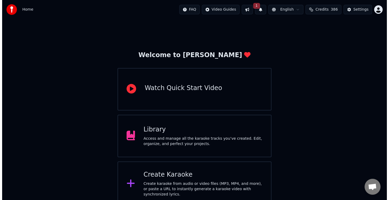
scroll to position [53, 0]
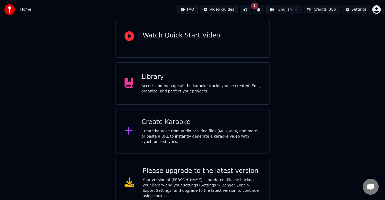
click at [177, 131] on div "Create karaoke from audio or video files (MP3, MP4, and more), or paste a URL t…" at bounding box center [200, 137] width 119 height 16
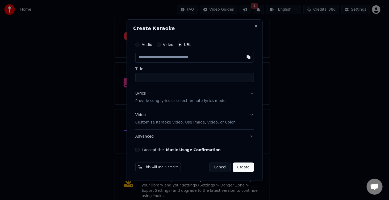
click at [169, 62] on input "text" at bounding box center [194, 57] width 119 height 11
type input "**********"
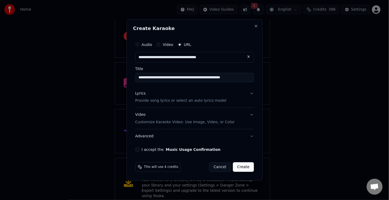
type input "**********"
click at [136, 148] on button "I accept the Music Usage Confirmation" at bounding box center [137, 150] width 4 height 4
click at [250, 115] on button "Video Customize Karaoke Video: Use Image, Video, or Color" at bounding box center [194, 118] width 119 height 21
type input "**********"
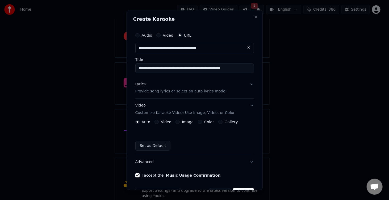
click at [247, 106] on button "Video Customize Karaoke Video: Use Image, Video, or Color" at bounding box center [194, 109] width 119 height 21
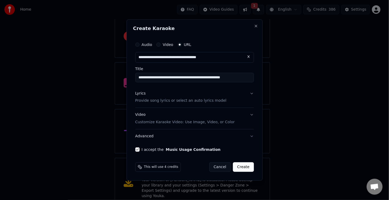
click at [252, 93] on button "Lyrics Provide song lyrics or select an auto lyrics model" at bounding box center [194, 97] width 119 height 21
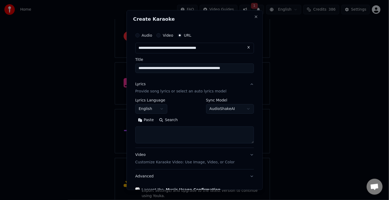
click at [246, 83] on button "Lyrics Provide song lyrics or select an auto lyrics model" at bounding box center [194, 87] width 119 height 21
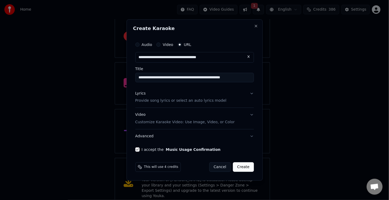
click at [242, 166] on button "Create" at bounding box center [243, 167] width 21 height 10
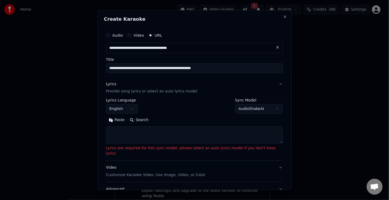
click at [196, 132] on textarea at bounding box center [194, 135] width 177 height 17
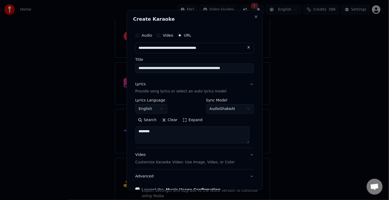
scroll to position [31, 0]
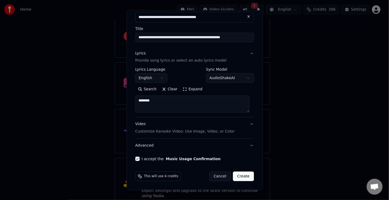
type textarea "********"
click at [240, 173] on button "Create" at bounding box center [243, 177] width 21 height 10
select select "**"
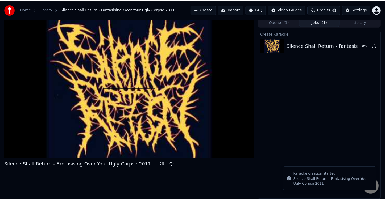
scroll to position [2, 0]
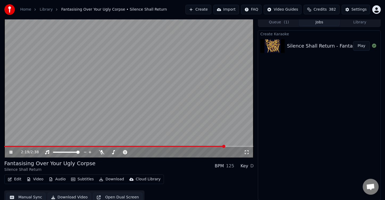
click at [190, 146] on span at bounding box center [114, 146] width 220 height 1
click at [181, 145] on video at bounding box center [128, 88] width 249 height 140
click at [177, 143] on video at bounding box center [128, 88] width 249 height 140
click at [178, 145] on video at bounding box center [128, 88] width 249 height 140
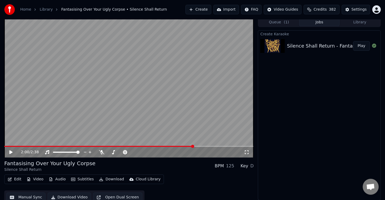
scroll to position [0, 0]
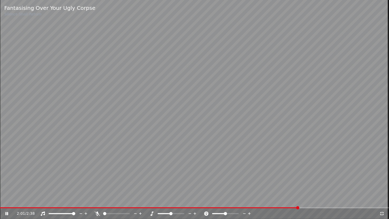
click at [384, 200] on icon at bounding box center [382, 214] width 4 height 4
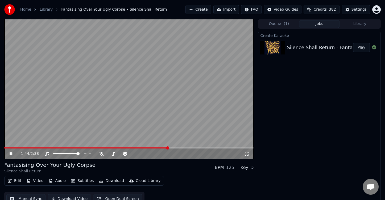
click at [167, 148] on span at bounding box center [86, 148] width 164 height 1
click at [152, 148] on span at bounding box center [78, 148] width 148 height 1
click at [110, 154] on span at bounding box center [111, 153] width 3 height 3
click at [162, 153] on icon at bounding box center [163, 153] width 5 height 5
drag, startPoint x: 122, startPoint y: 155, endPoint x: 146, endPoint y: 173, distance: 30.0
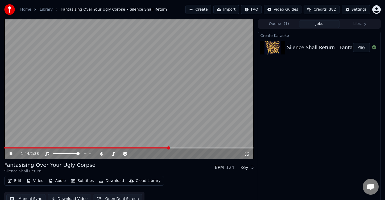
click at [161, 168] on div "Fantasising Over Your Ugly Corpse Silence Shall Return BPM 124 Key D" at bounding box center [128, 167] width 249 height 13
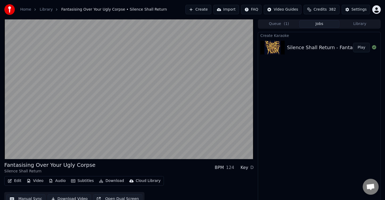
click at [155, 173] on div "Fantasising Over Your Ugly Corpse Silence Shall Return BPM 124 Key D" at bounding box center [128, 167] width 249 height 13
click at [163, 179] on div "Edit Video Audio Subtitles Download Cloud Library Manual Sync Download Video Op…" at bounding box center [128, 191] width 249 height 30
click at [147, 190] on div "Edit Video Audio Subtitles Download Cloud Library Manual Sync Download Video Op…" at bounding box center [128, 191] width 249 height 30
click at [148, 172] on div "Fantasising Over Your Ugly Corpse Silence Shall Return BPM 124 Key D" at bounding box center [128, 167] width 249 height 13
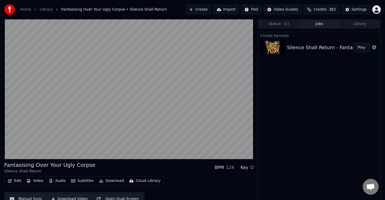
click at [158, 179] on div "Edit Video Audio Subtitles Download Cloud Library Manual Sync Download Video Op…" at bounding box center [128, 191] width 249 height 30
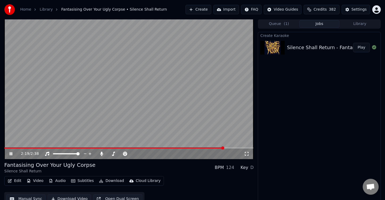
drag, startPoint x: 212, startPoint y: 131, endPoint x: 197, endPoint y: 176, distance: 47.2
click at [110, 153] on span at bounding box center [111, 153] width 3 height 3
click at [110, 183] on button "Download" at bounding box center [111, 180] width 29 height 7
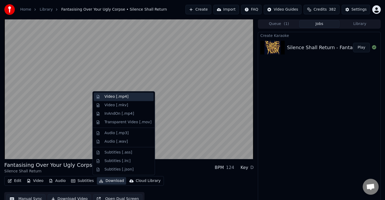
click at [129, 98] on div "Video [.mp4]" at bounding box center [127, 96] width 47 height 5
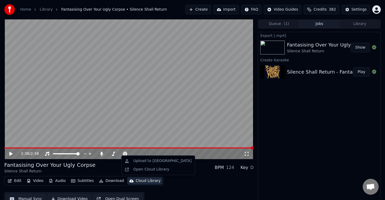
click at [136, 181] on div "Cloud Library" at bounding box center [148, 180] width 25 height 5
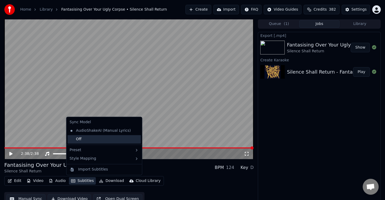
click at [85, 139] on div "Off" at bounding box center [104, 139] width 73 height 9
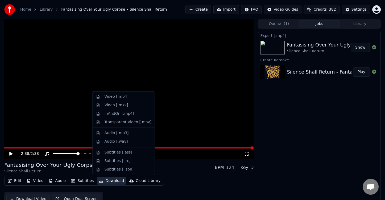
click at [108, 184] on button "Download" at bounding box center [111, 180] width 29 height 7
click at [116, 99] on div "Video [.mp4]" at bounding box center [116, 96] width 24 height 5
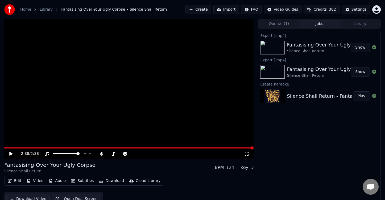
click at [104, 183] on button "Download" at bounding box center [111, 180] width 29 height 7
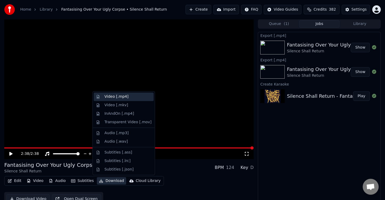
click at [114, 97] on div "Video [.mp4]" at bounding box center [116, 96] width 24 height 5
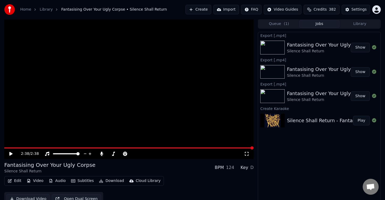
click at [360, 47] on button "Show" at bounding box center [359, 48] width 19 height 10
click at [111, 182] on button "Download" at bounding box center [111, 180] width 29 height 7
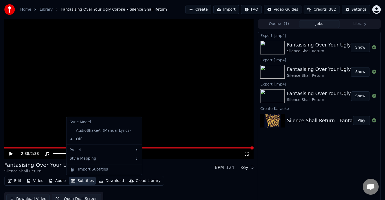
click at [201, 161] on div "2:38 / 2:38 Fantasising Over Your Ugly Corpse Silence Shall Return BPM 124 Key …" at bounding box center [128, 112] width 249 height 187
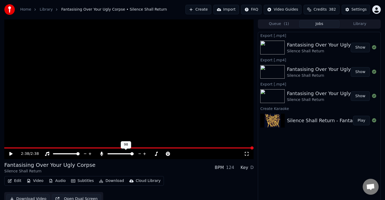
click at [133, 156] on span at bounding box center [131, 153] width 3 height 3
click at [168, 156] on icon at bounding box center [167, 153] width 5 height 5
click at [173, 172] on div "Fantasising Over Your Ugly Corpse Silence Shall Return BPM 125 Key D" at bounding box center [128, 167] width 249 height 13
click at [132, 155] on span at bounding box center [132, 153] width 3 height 3
click at [11, 156] on icon at bounding box center [15, 154] width 12 height 4
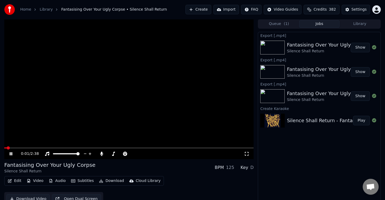
click at [181, 148] on span at bounding box center [128, 148] width 249 height 1
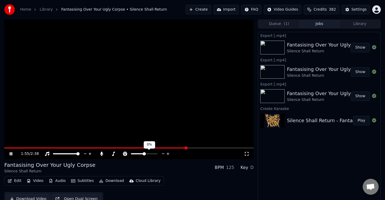
click at [163, 154] on icon at bounding box center [163, 154] width 3 height 1
drag, startPoint x: 168, startPoint y: 154, endPoint x: 169, endPoint y: 165, distance: 11.2
click at [167, 153] on icon at bounding box center [167, 153] width 5 height 5
click at [168, 154] on icon at bounding box center [167, 154] width 3 height 3
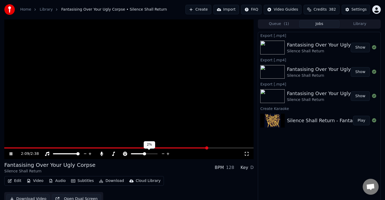
click at [168, 154] on icon at bounding box center [167, 154] width 3 height 3
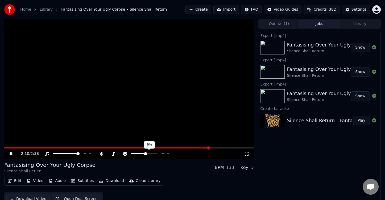
click at [168, 154] on icon at bounding box center [167, 154] width 3 height 3
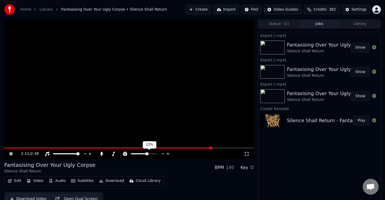
click at [168, 154] on icon at bounding box center [167, 154] width 3 height 3
click at [163, 154] on icon at bounding box center [163, 153] width 5 height 5
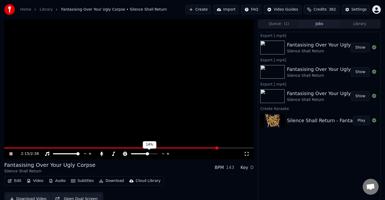
click at [163, 154] on icon at bounding box center [163, 153] width 5 height 5
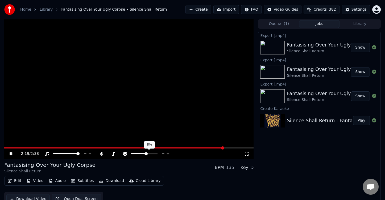
click at [163, 154] on icon at bounding box center [163, 153] width 5 height 5
drag, startPoint x: 163, startPoint y: 154, endPoint x: 196, endPoint y: 153, distance: 33.0
click at [162, 154] on icon at bounding box center [163, 153] width 5 height 5
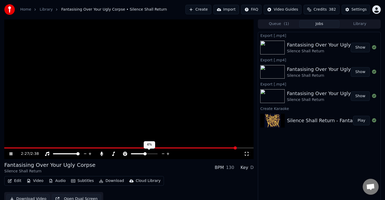
click at [162, 154] on icon at bounding box center [163, 153] width 5 height 5
click at [161, 154] on icon at bounding box center [163, 153] width 5 height 5
click at [180, 148] on span at bounding box center [92, 148] width 177 height 1
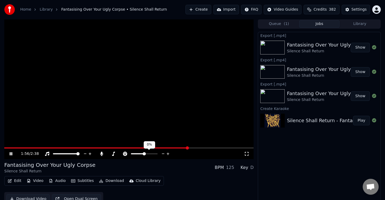
click at [168, 154] on icon at bounding box center [167, 154] width 3 height 3
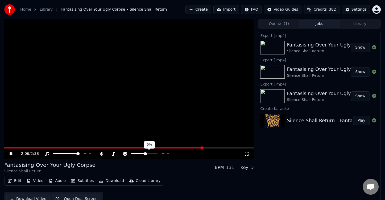
click at [168, 154] on icon at bounding box center [167, 154] width 3 height 3
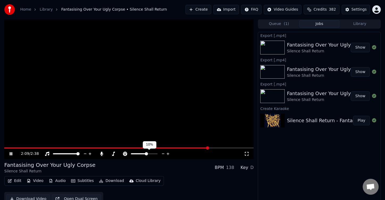
click at [162, 154] on icon at bounding box center [163, 153] width 5 height 5
click at [161, 154] on icon at bounding box center [163, 153] width 5 height 5
click at [162, 154] on icon at bounding box center [163, 153] width 5 height 5
click at [185, 147] on video at bounding box center [128, 89] width 249 height 140
click at [187, 148] on span at bounding box center [95, 148] width 183 height 1
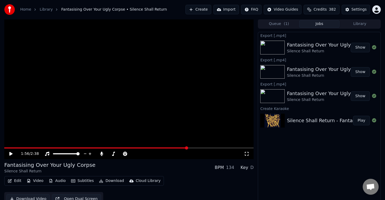
click at [101, 123] on video at bounding box center [128, 89] width 249 height 140
click at [195, 148] on span at bounding box center [120, 148] width 233 height 1
click at [162, 155] on icon at bounding box center [163, 153] width 5 height 5
click at [215, 156] on div "2:25 / 2:38" at bounding box center [132, 153] width 223 height 5
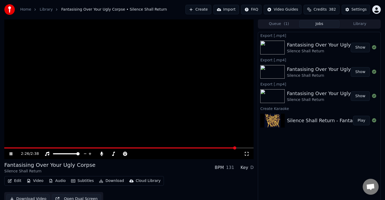
click at [207, 147] on video at bounding box center [128, 89] width 249 height 140
click at [206, 148] on span at bounding box center [120, 148] width 232 height 1
